Goal: Task Accomplishment & Management: Manage account settings

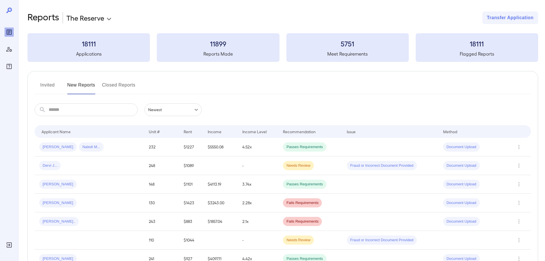
click at [49, 89] on button "Invited" at bounding box center [48, 87] width 26 height 14
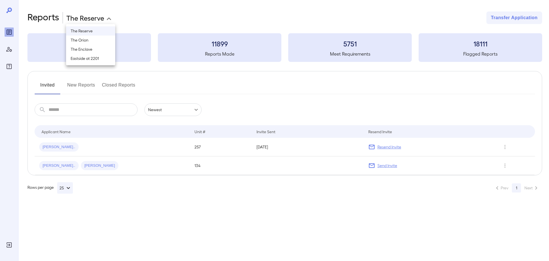
click at [95, 14] on body "**********" at bounding box center [274, 130] width 549 height 261
click at [91, 51] on li "The Enclave" at bounding box center [90, 49] width 49 height 9
type input "**********"
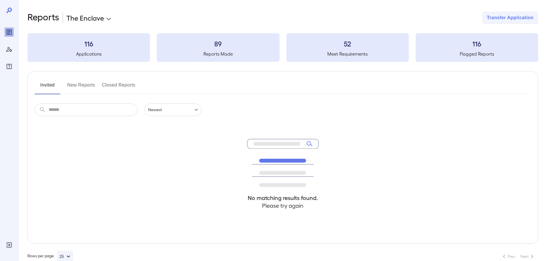
click at [73, 86] on button "New Reports" at bounding box center [81, 87] width 28 height 14
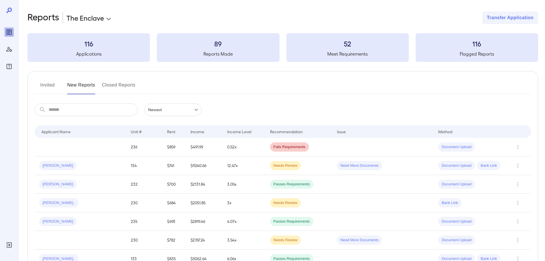
click at [44, 84] on button "Invited" at bounding box center [48, 87] width 26 height 14
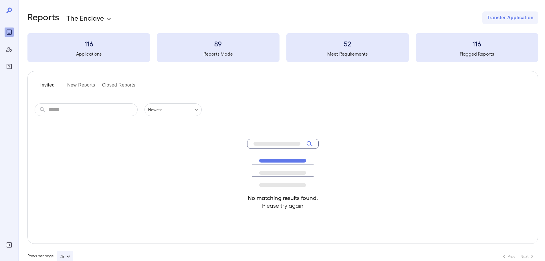
click at [88, 85] on button "New Reports" at bounding box center [81, 87] width 28 height 14
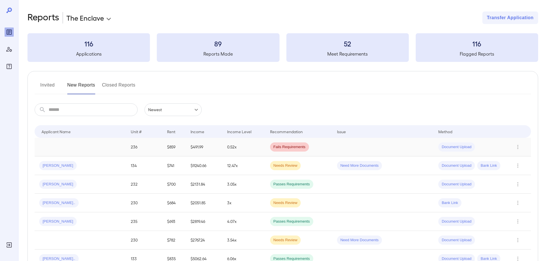
click at [193, 153] on td "$491.99" at bounding box center [204, 147] width 37 height 19
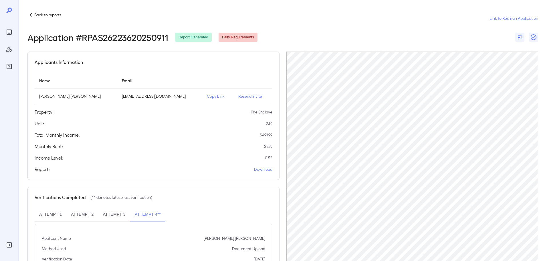
click at [42, 17] on p "Back to reports" at bounding box center [47, 15] width 27 height 6
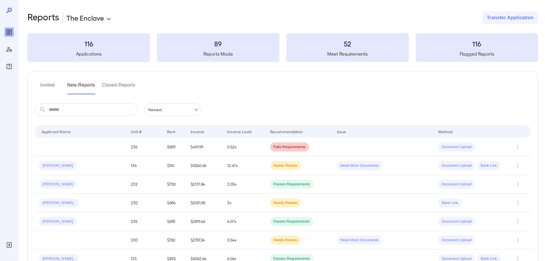
click at [52, 91] on button "Invited" at bounding box center [48, 87] width 26 height 14
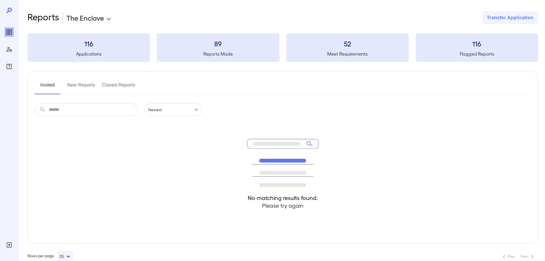
click at [122, 86] on button "Closed Reports" at bounding box center [118, 87] width 33 height 14
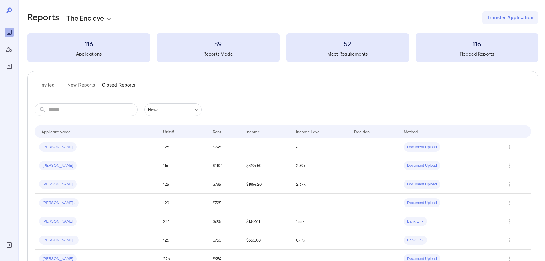
click at [47, 87] on button "Invited" at bounding box center [48, 87] width 26 height 14
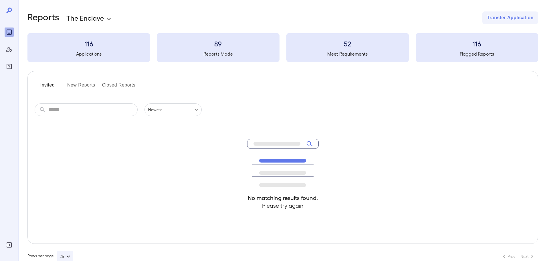
click at [125, 152] on div "No matching results found. Please try again" at bounding box center [283, 179] width 496 height 127
click at [80, 91] on button "New Reports" at bounding box center [81, 87] width 28 height 14
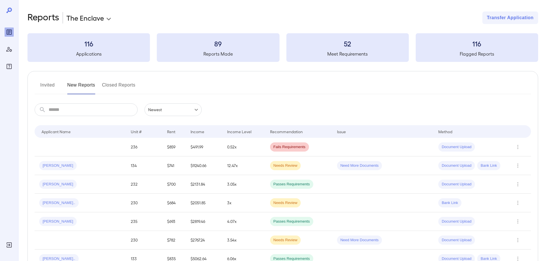
click at [54, 85] on button "Invited" at bounding box center [48, 87] width 26 height 14
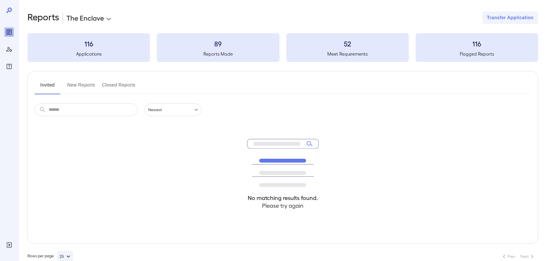
click at [86, 84] on button "New Reports" at bounding box center [81, 87] width 28 height 14
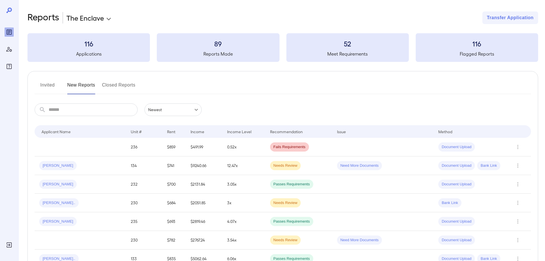
click at [119, 81] on button "Closed Reports" at bounding box center [118, 87] width 33 height 14
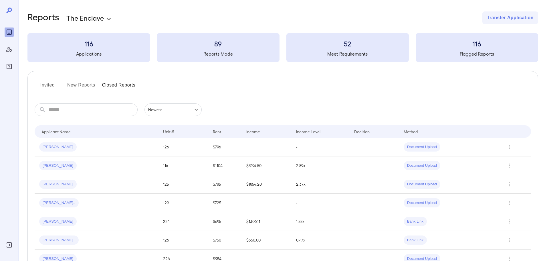
click at [49, 83] on button "Invited" at bounding box center [48, 87] width 26 height 14
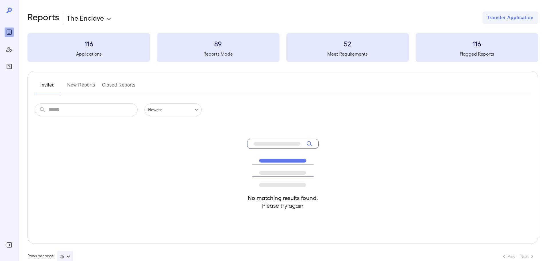
click at [84, 88] on button "New Reports" at bounding box center [81, 87] width 28 height 14
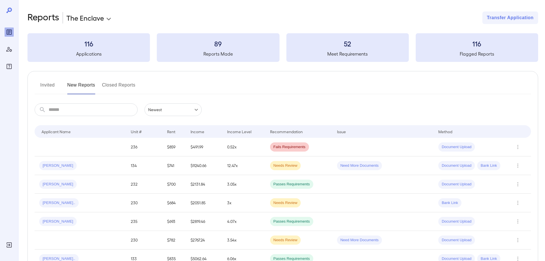
click at [120, 87] on button "Closed Reports" at bounding box center [118, 87] width 33 height 14
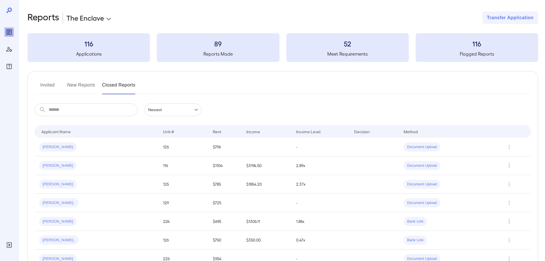
click at [74, 82] on button "New Reports" at bounding box center [81, 87] width 28 height 14
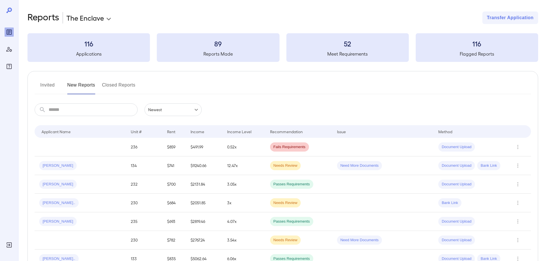
drag, startPoint x: 90, startPoint y: 77, endPoint x: 103, endPoint y: 79, distance: 12.9
click at [100, 79] on div "Invited New Reports Closed Reports ​ ​ Newest ****** Drop to group by Applicant…" at bounding box center [282, 244] width 510 height 346
click at [115, 84] on button "Closed Reports" at bounding box center [118, 87] width 33 height 14
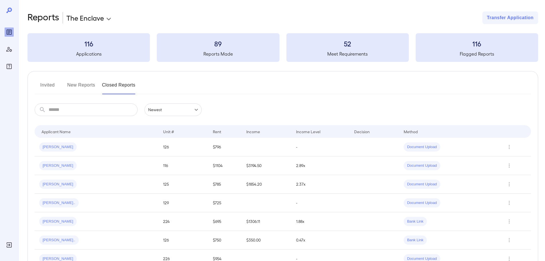
click at [4, 8] on div at bounding box center [9, 130] width 18 height 261
click at [8, 37] on div at bounding box center [9, 48] width 9 height 43
click at [9, 35] on icon "Reports" at bounding box center [9, 31] width 5 height 5
